Goal: Use online tool/utility: Utilize a website feature to perform a specific function

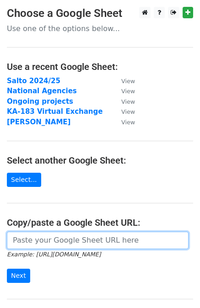
click at [40, 244] on input "url" at bounding box center [97, 240] width 181 height 17
paste input "https://docs.google.com/spreadsheets/d/1G7B8316-OPQcu_wMADNgYZ9y_WP76ZpnD3LnZB6…"
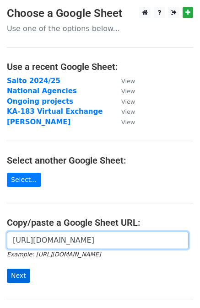
type input "https://docs.google.com/spreadsheets/d/1G7B8316-OPQcu_wMADNgYZ9y_WP76ZpnD3LnZB6…"
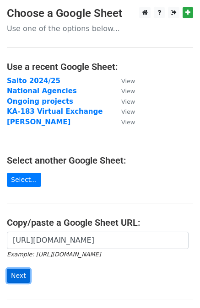
scroll to position [0, 0]
click at [13, 277] on input "Next" at bounding box center [18, 276] width 23 height 14
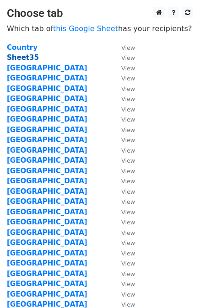
click at [19, 59] on strong "Sheet35" at bounding box center [23, 57] width 32 height 8
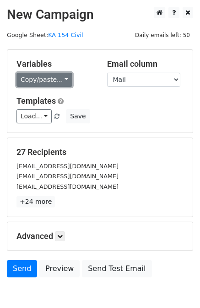
click at [44, 81] on link "Copy/paste..." at bounding box center [44, 80] width 56 height 14
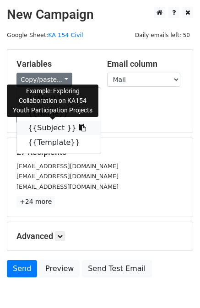
click at [42, 125] on link "{{Subject }}" at bounding box center [59, 128] width 84 height 15
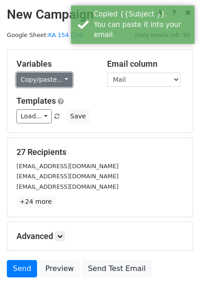
click at [45, 79] on link "Copy/paste..." at bounding box center [44, 80] width 56 height 14
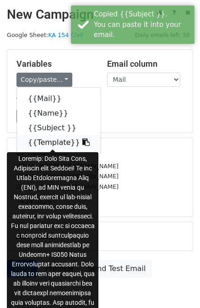
click at [49, 144] on link "{{Template}}" at bounding box center [59, 142] width 84 height 15
